Goal: Transaction & Acquisition: Subscribe to service/newsletter

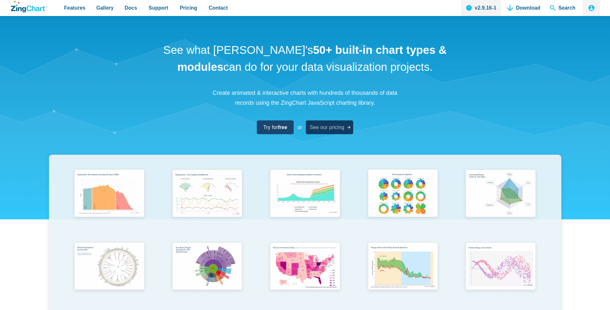
click at [333, 124] on span "See our pricing" at bounding box center [327, 127] width 35 height 9
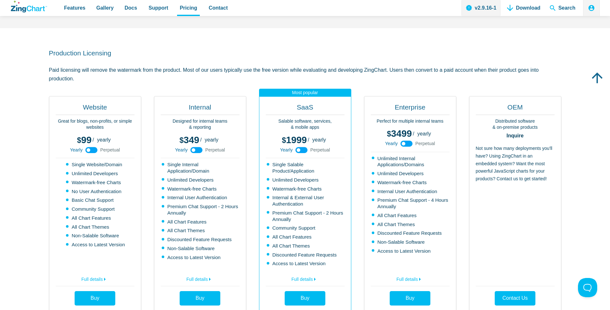
scroll to position [215, 0]
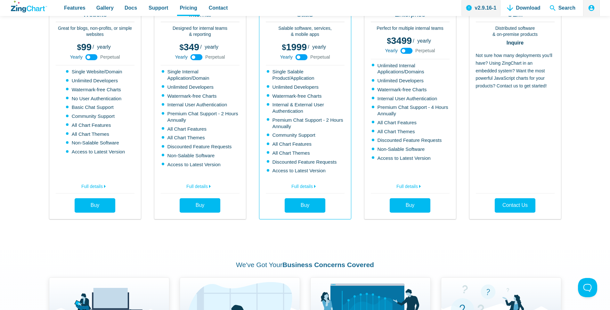
click at [87, 56] on icon "App Content" at bounding box center [91, 57] width 14 height 14
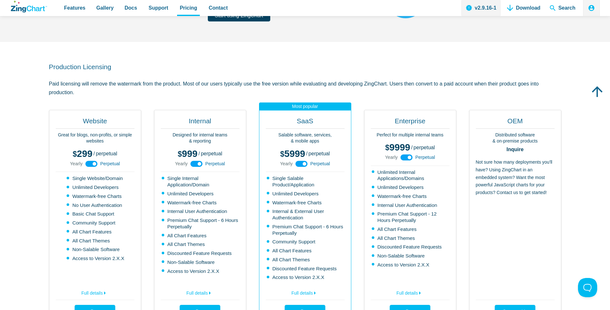
click at [94, 163] on icon "App Content" at bounding box center [91, 164] width 14 height 14
click at [94, 163] on use "App Content" at bounding box center [91, 164] width 12 height 6
click at [94, 163] on icon "App Content" at bounding box center [91, 164] width 14 height 14
click at [94, 163] on use "App Content" at bounding box center [91, 164] width 12 height 6
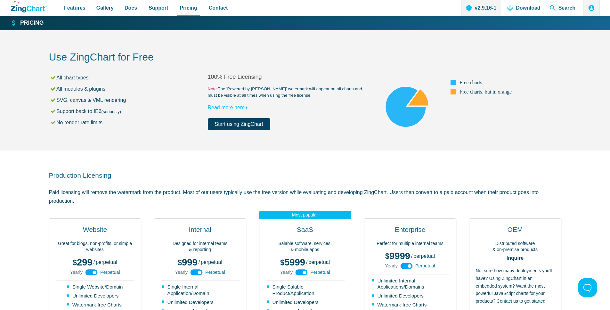
click at [250, 126] on link "Start using ZingChart" at bounding box center [239, 124] width 62 height 12
